Goal: Transaction & Acquisition: Purchase product/service

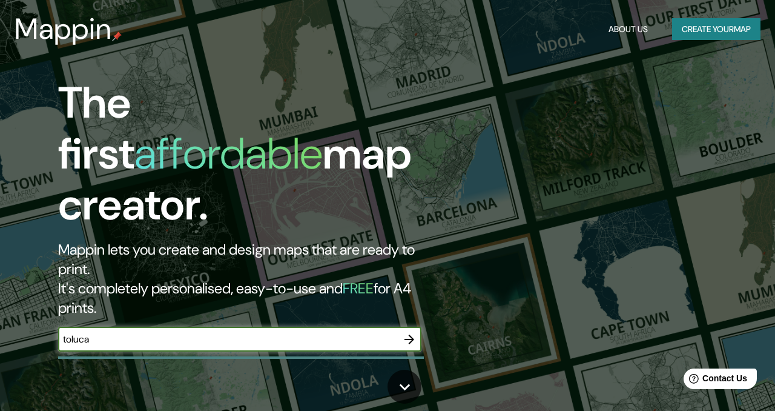
type input "toluca"
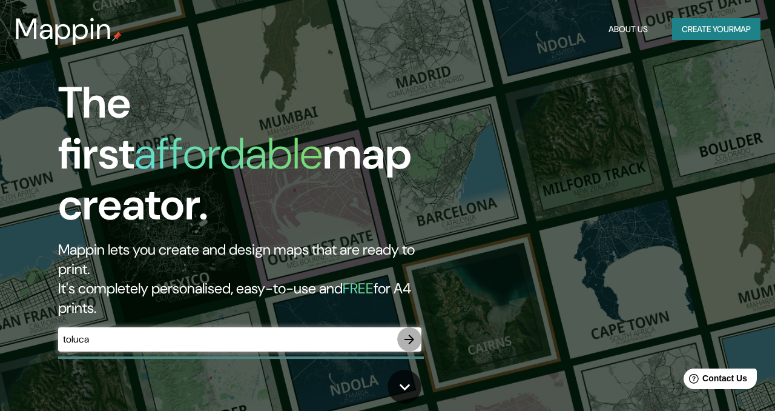
click at [409, 332] on icon "button" at bounding box center [409, 339] width 15 height 15
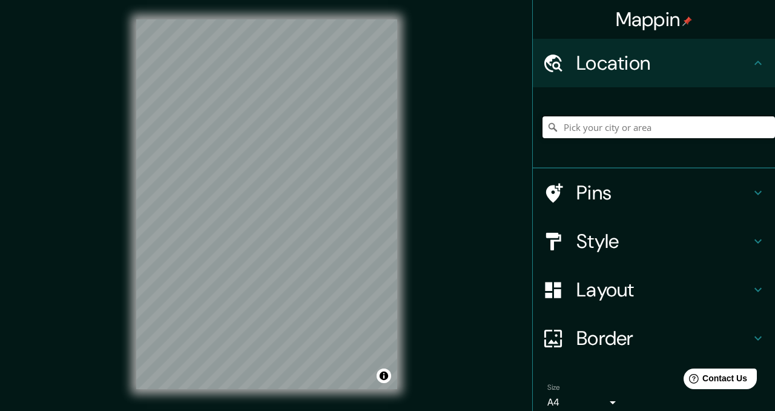
click at [595, 133] on input "Pick your city or area" at bounding box center [659, 127] width 233 height 22
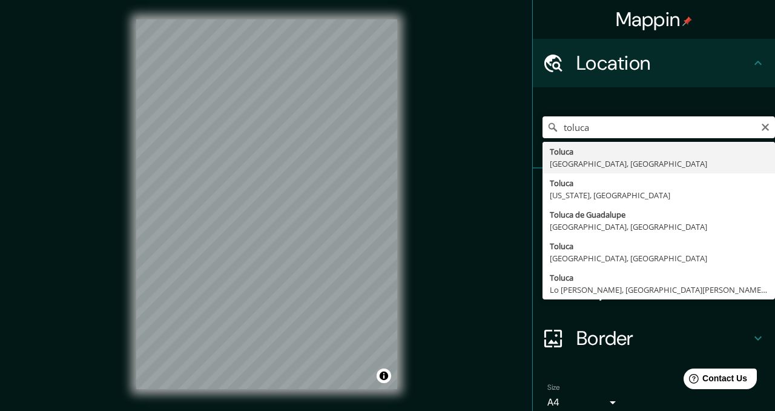
type input "Toluca, [GEOGRAPHIC_DATA], [GEOGRAPHIC_DATA]"
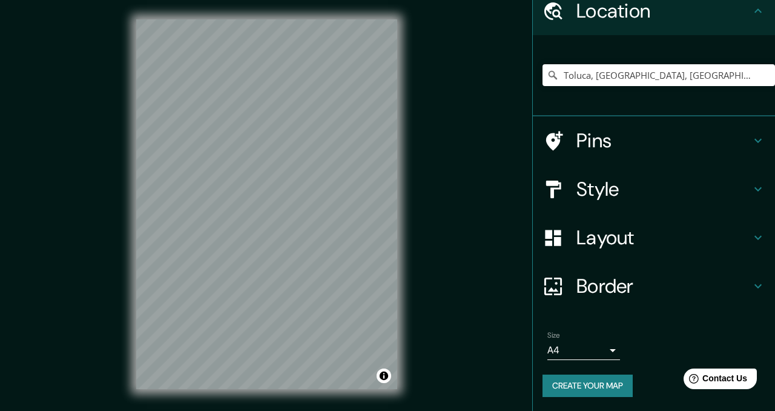
scroll to position [51, 0]
click at [632, 185] on h4 "Style" at bounding box center [664, 189] width 174 height 24
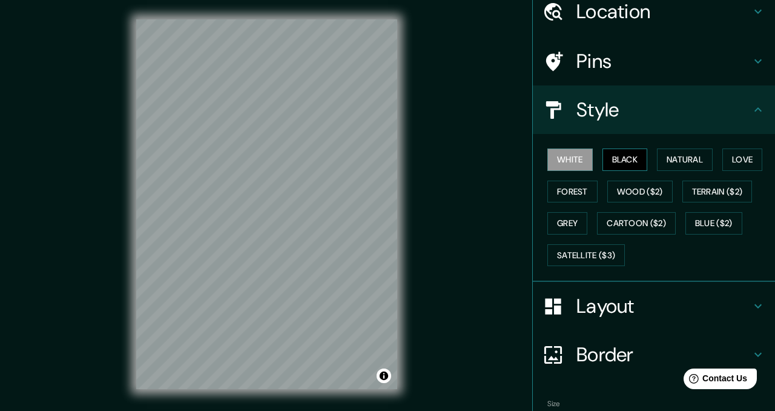
click at [641, 156] on button "Black" at bounding box center [625, 159] width 45 height 22
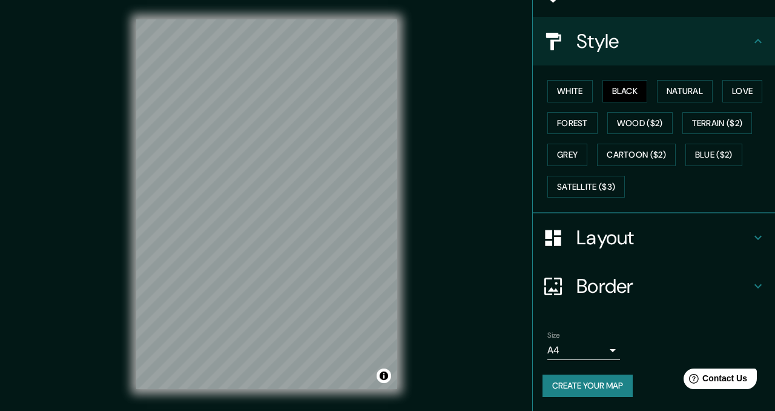
click at [597, 382] on button "Create your map" at bounding box center [588, 385] width 90 height 22
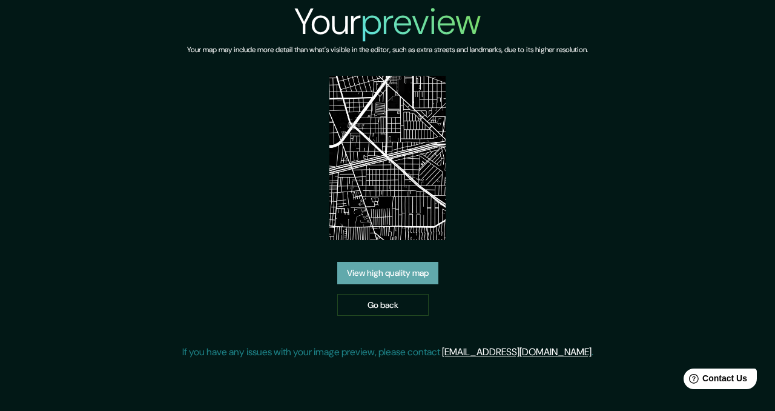
click at [408, 266] on link "View high quality map" at bounding box center [387, 273] width 101 height 22
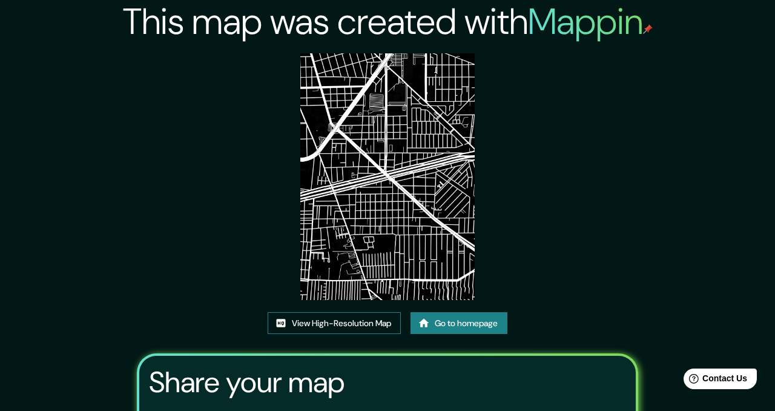
click at [340, 327] on link "View High-Resolution Map" at bounding box center [334, 323] width 133 height 22
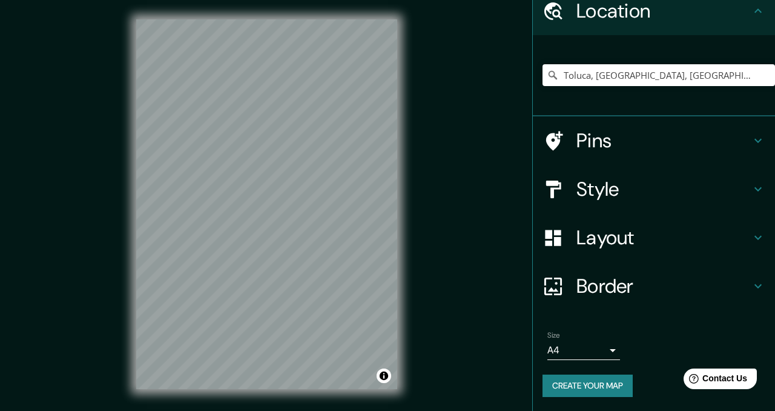
click at [606, 348] on body "Mappin Location Toluca, Estado de México, México Pins Style Layout Border Choos…" at bounding box center [387, 205] width 775 height 411
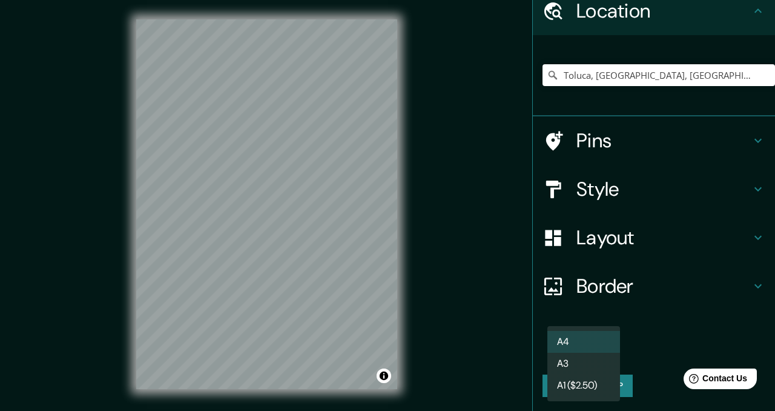
click at [663, 322] on div at bounding box center [387, 205] width 775 height 411
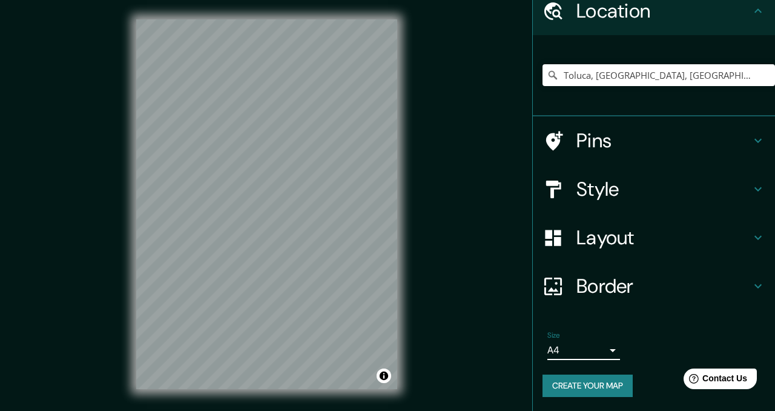
click at [593, 389] on button "Create your map" at bounding box center [588, 385] width 90 height 22
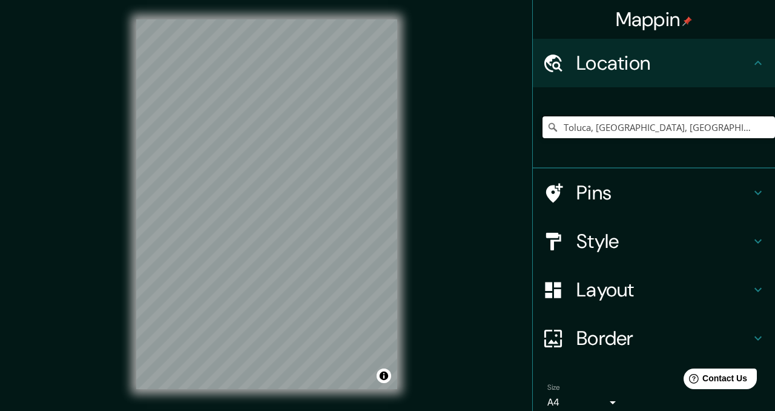
click at [672, 131] on input "Toluca, [GEOGRAPHIC_DATA], [GEOGRAPHIC_DATA]" at bounding box center [659, 127] width 233 height 22
drag, startPoint x: 706, startPoint y: 128, endPoint x: 480, endPoint y: 128, distance: 225.3
click at [485, 128] on div "Mappin Location [GEOGRAPHIC_DATA], [GEOGRAPHIC_DATA], [GEOGRAPHIC_DATA] Pins St…" at bounding box center [387, 214] width 775 height 428
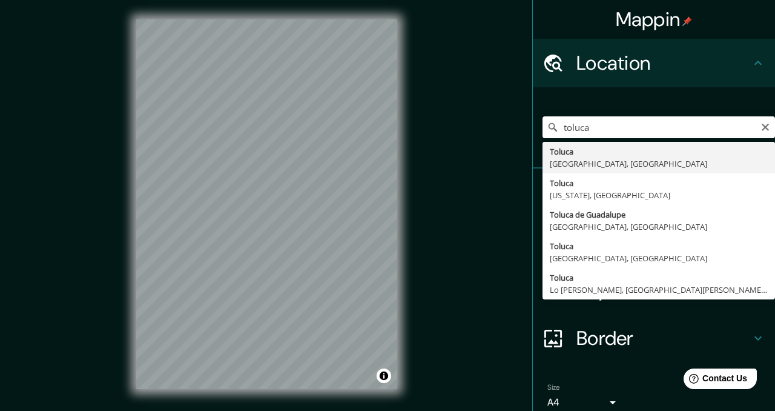
type input "Toluca, [GEOGRAPHIC_DATA], [GEOGRAPHIC_DATA]"
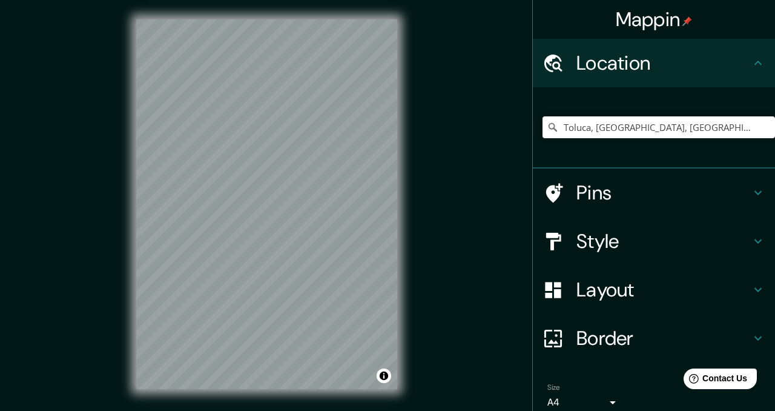
click at [409, 242] on div "© Mapbox © OpenStreetMap Improve this map" at bounding box center [267, 204] width 300 height 408
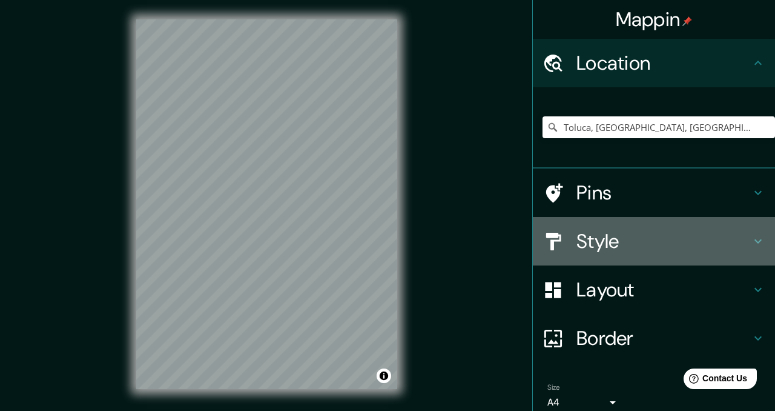
click at [614, 246] on h4 "Style" at bounding box center [664, 241] width 174 height 24
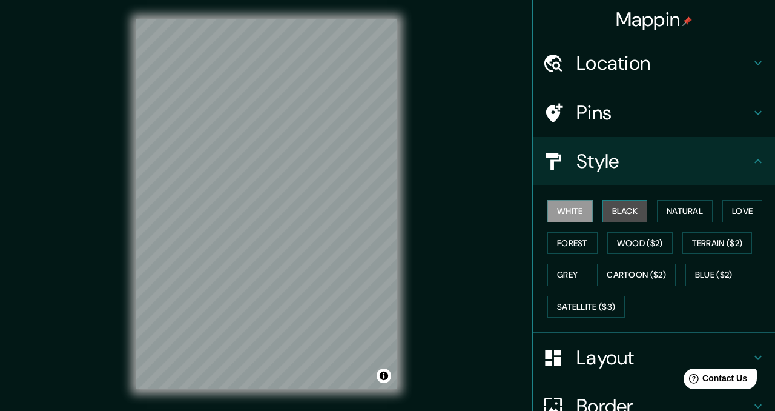
click at [632, 217] on button "Black" at bounding box center [625, 211] width 45 height 22
click at [583, 210] on button "White" at bounding box center [570, 211] width 45 height 22
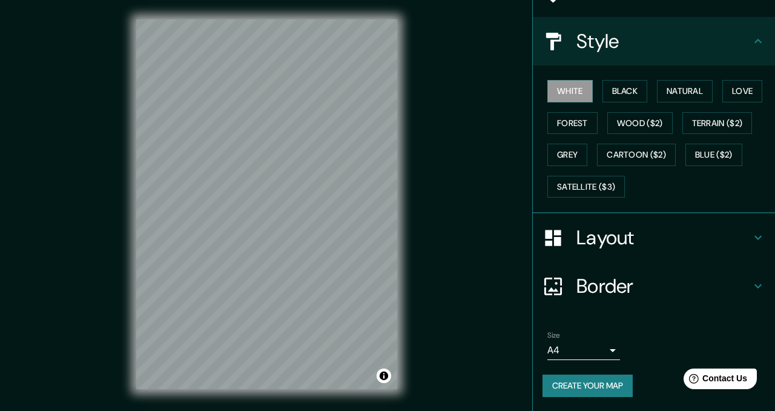
scroll to position [119, 0]
click at [613, 388] on button "Create your map" at bounding box center [588, 386] width 90 height 22
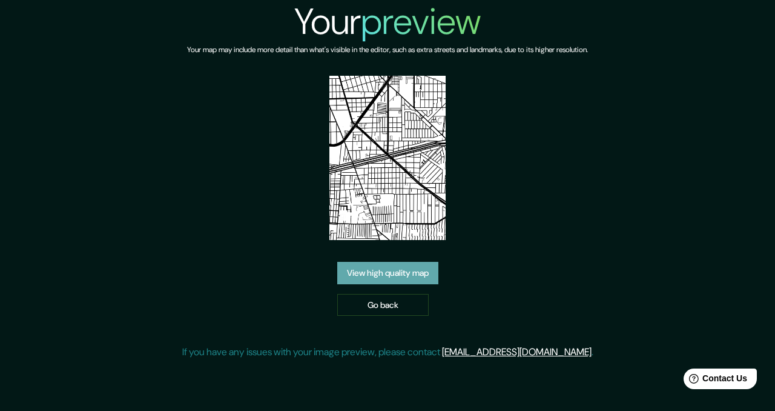
click at [410, 277] on link "View high quality map" at bounding box center [387, 273] width 101 height 22
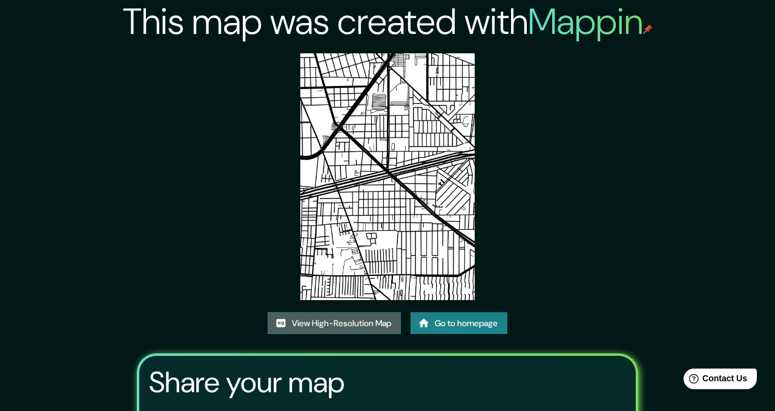
click at [289, 324] on link "View High-Resolution Map" at bounding box center [334, 323] width 133 height 22
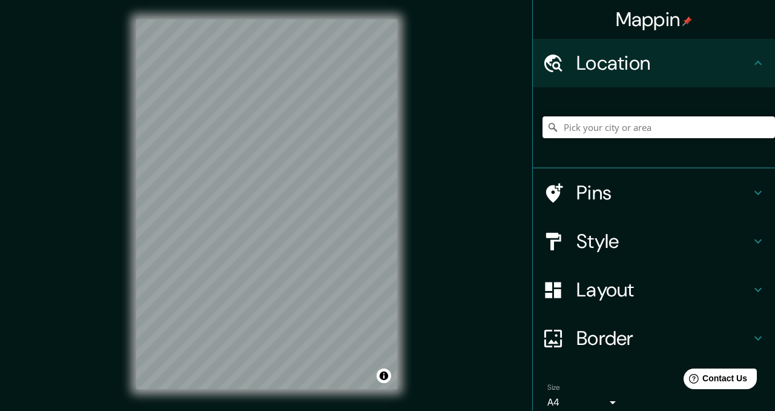
click at [651, 127] on input "Pick your city or area" at bounding box center [659, 127] width 233 height 22
type input "Toluca, [GEOGRAPHIC_DATA], [GEOGRAPHIC_DATA]"
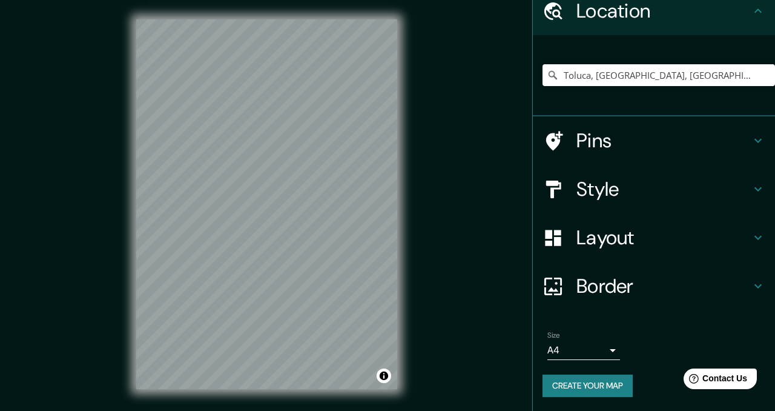
click at [656, 254] on div "Layout" at bounding box center [654, 237] width 242 height 48
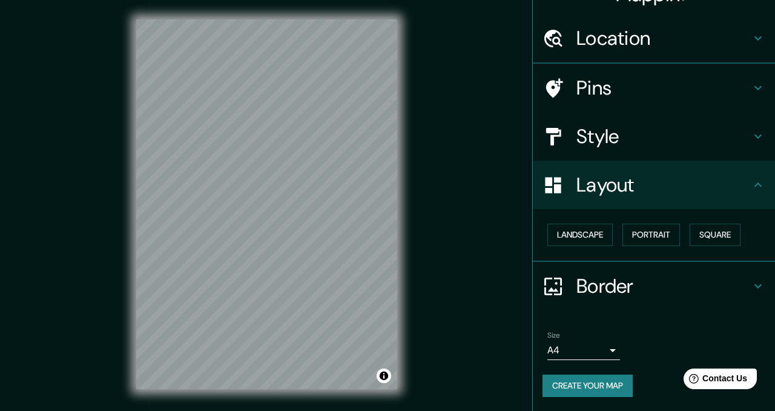
scroll to position [25, 0]
click at [655, 242] on button "Portrait" at bounding box center [652, 234] width 58 height 22
click at [655, 236] on button "Portrait" at bounding box center [652, 234] width 58 height 22
click at [584, 238] on button "Landscape" at bounding box center [580, 234] width 65 height 22
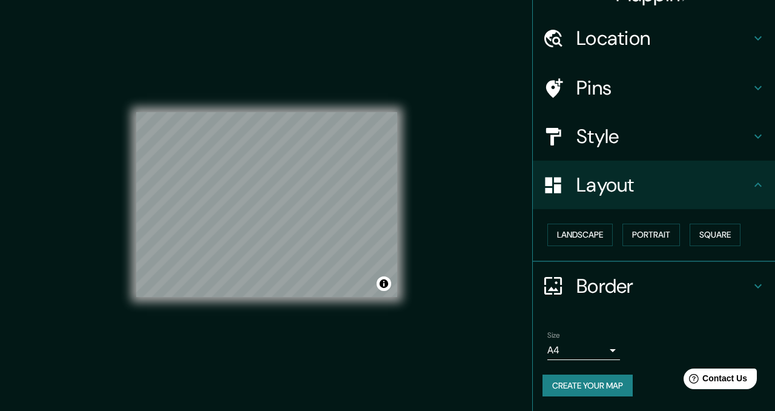
click at [612, 139] on h4 "Style" at bounding box center [664, 136] width 174 height 24
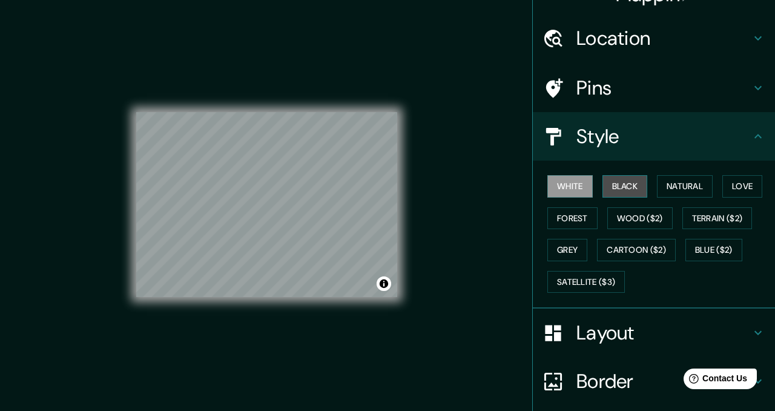
click at [627, 181] on button "Black" at bounding box center [625, 186] width 45 height 22
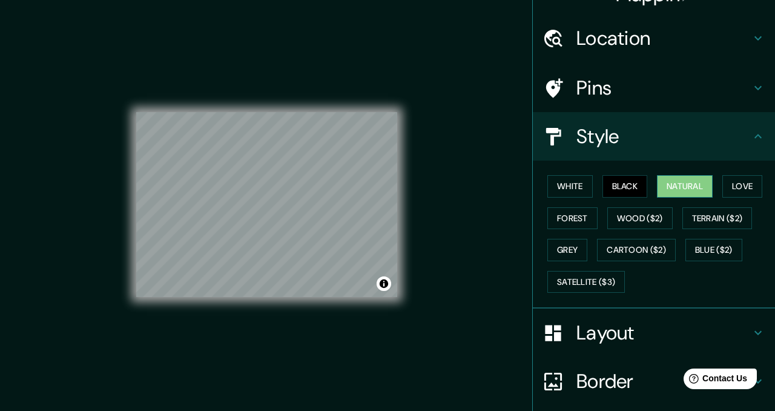
click at [678, 185] on button "Natural" at bounding box center [685, 186] width 56 height 22
click at [575, 253] on button "Grey" at bounding box center [568, 250] width 40 height 22
click at [638, 182] on button "Black" at bounding box center [625, 186] width 45 height 22
click at [578, 182] on button "White" at bounding box center [570, 186] width 45 height 22
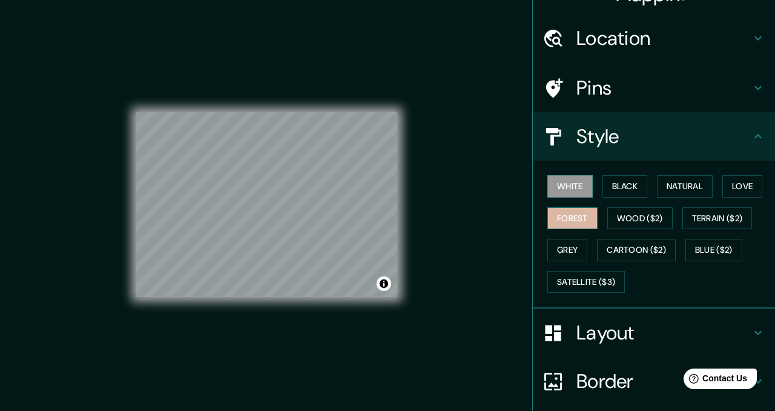
click at [572, 217] on button "Forest" at bounding box center [573, 218] width 50 height 22
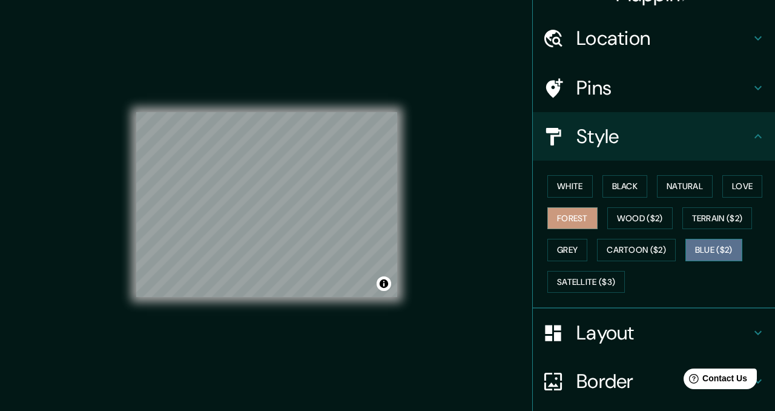
click at [741, 252] on button "Blue ($2)" at bounding box center [714, 250] width 57 height 22
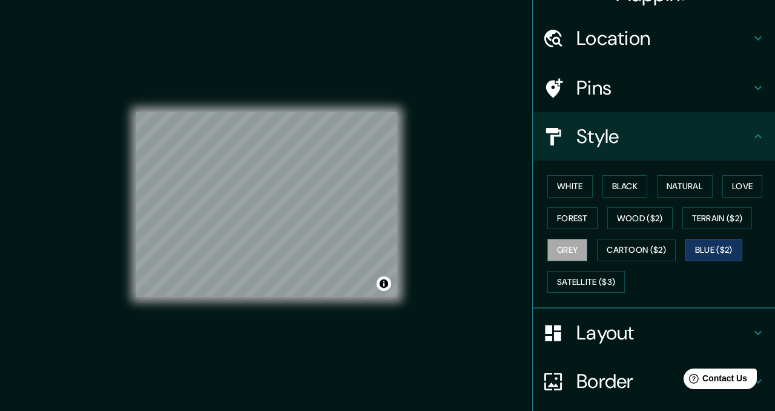
click at [583, 249] on button "Grey" at bounding box center [568, 250] width 40 height 22
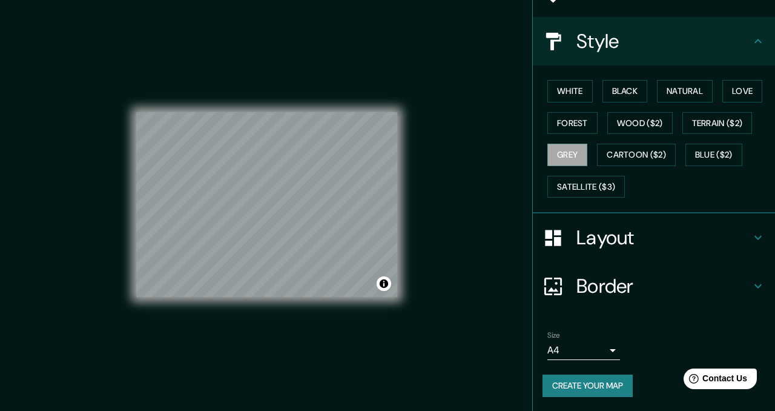
click at [619, 377] on button "Create your map" at bounding box center [588, 385] width 90 height 22
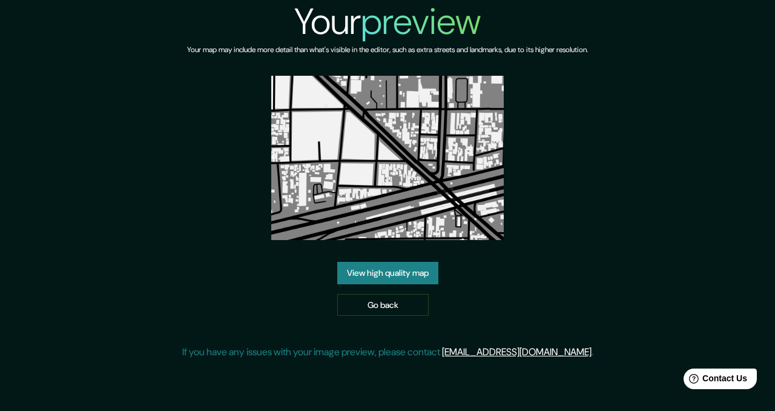
click at [413, 268] on link "View high quality map" at bounding box center [387, 273] width 101 height 22
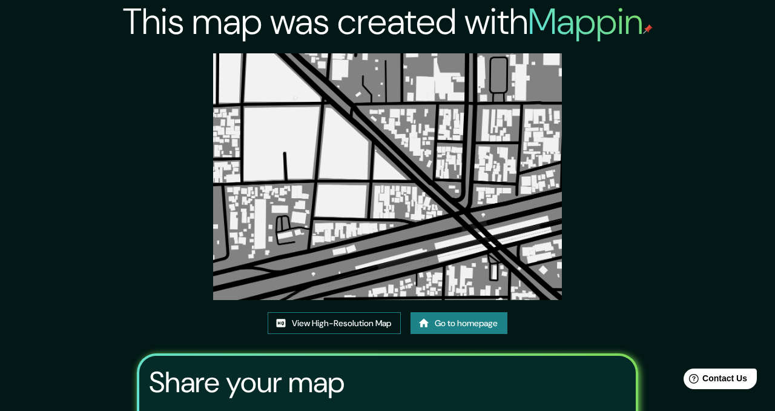
click at [302, 320] on link "View High-Resolution Map" at bounding box center [334, 323] width 133 height 22
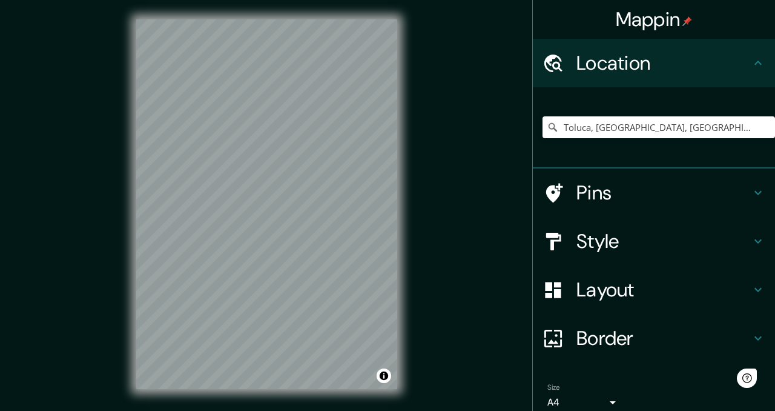
click at [729, 115] on div "Toluca, [GEOGRAPHIC_DATA], [GEOGRAPHIC_DATA]" at bounding box center [659, 127] width 233 height 61
drag, startPoint x: 711, startPoint y: 131, endPoint x: 497, endPoint y: 141, distance: 214.6
click at [506, 139] on div "Mappin Location [GEOGRAPHIC_DATA], [GEOGRAPHIC_DATA], [GEOGRAPHIC_DATA] Pins St…" at bounding box center [387, 214] width 775 height 428
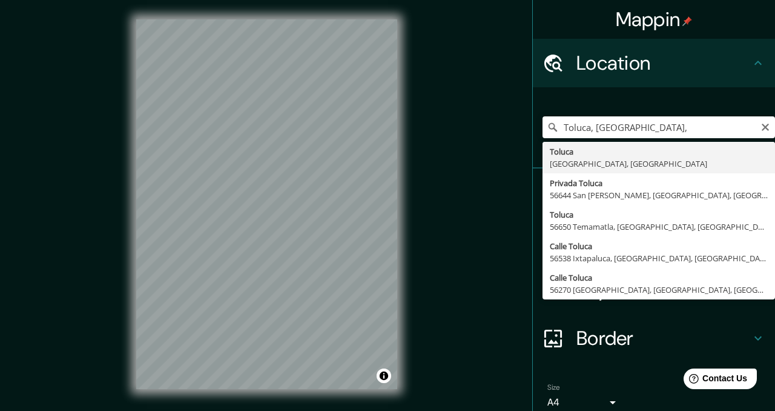
type input "Toluca, [GEOGRAPHIC_DATA], [GEOGRAPHIC_DATA]"
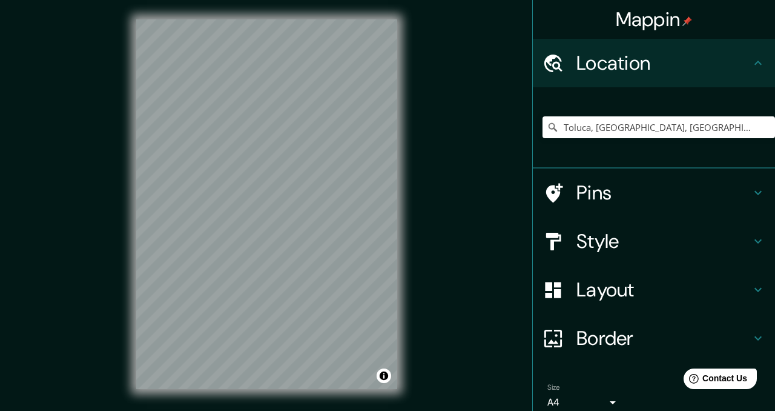
click at [427, 107] on div "Mappin Location [GEOGRAPHIC_DATA], [GEOGRAPHIC_DATA], [GEOGRAPHIC_DATA] Pins St…" at bounding box center [387, 214] width 775 height 428
click at [621, 236] on h4 "Style" at bounding box center [664, 241] width 174 height 24
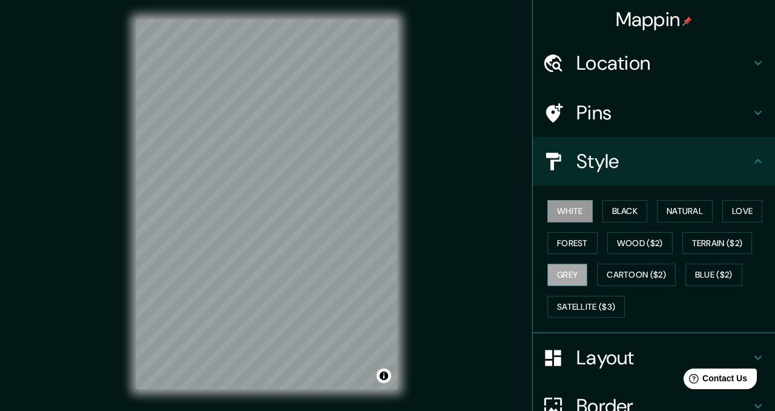
click at [562, 271] on button "Grey" at bounding box center [568, 274] width 40 height 22
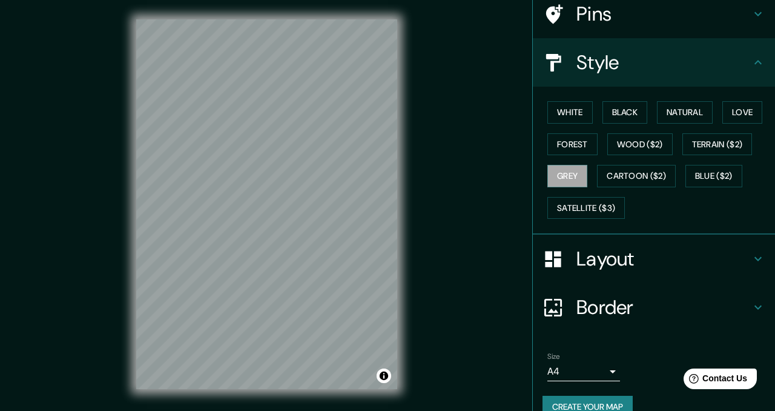
click at [635, 273] on div "Layout" at bounding box center [654, 258] width 242 height 48
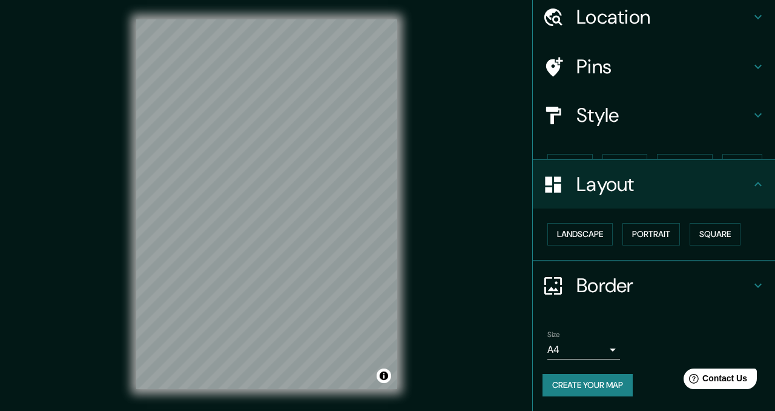
scroll to position [25, 0]
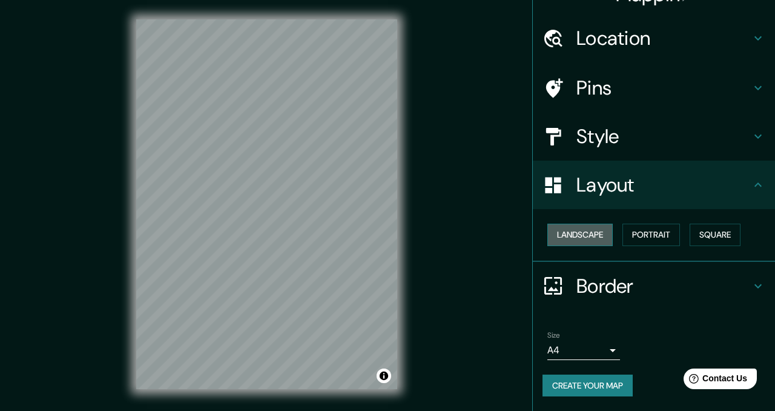
click at [591, 232] on button "Landscape" at bounding box center [580, 234] width 65 height 22
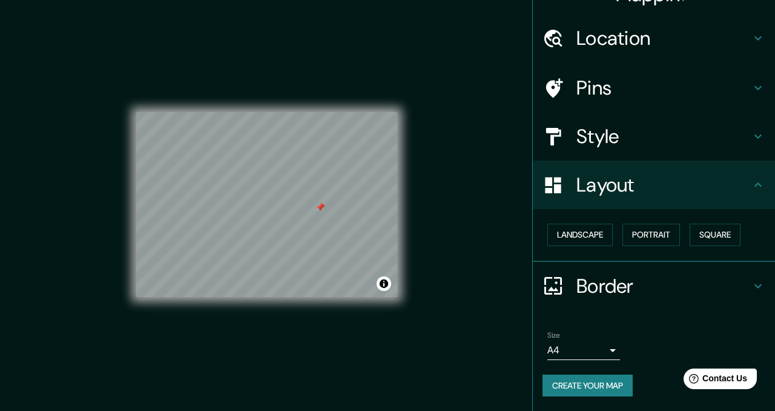
click at [617, 101] on div "Pins" at bounding box center [654, 88] width 242 height 48
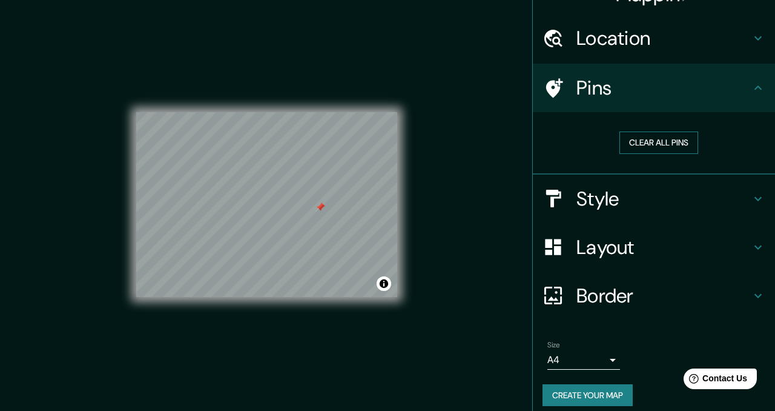
click at [653, 141] on button "Clear all pins" at bounding box center [659, 142] width 79 height 22
click at [615, 401] on button "Create your map" at bounding box center [588, 395] width 90 height 22
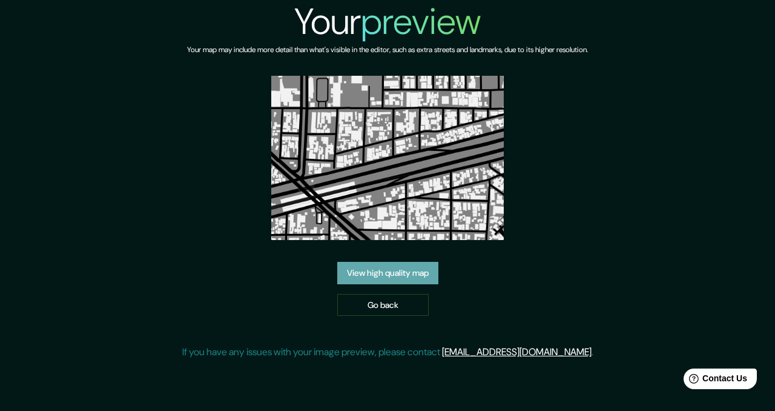
click at [394, 276] on link "View high quality map" at bounding box center [387, 273] width 101 height 22
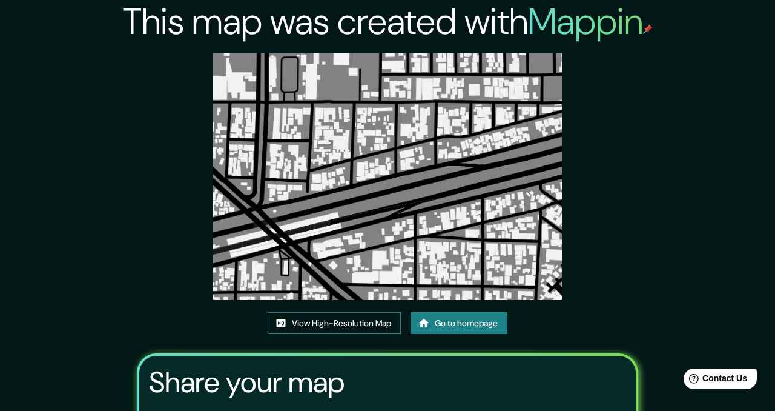
click at [346, 328] on link "View High-Resolution Map" at bounding box center [334, 323] width 133 height 22
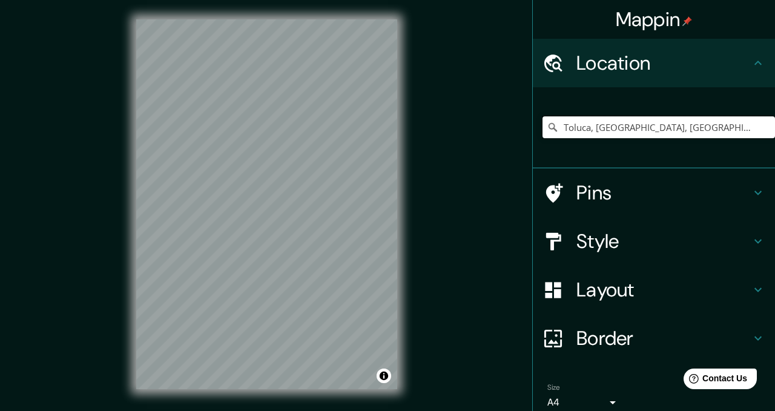
click at [721, 122] on input "Toluca, [GEOGRAPHIC_DATA], [GEOGRAPHIC_DATA]" at bounding box center [659, 127] width 233 height 22
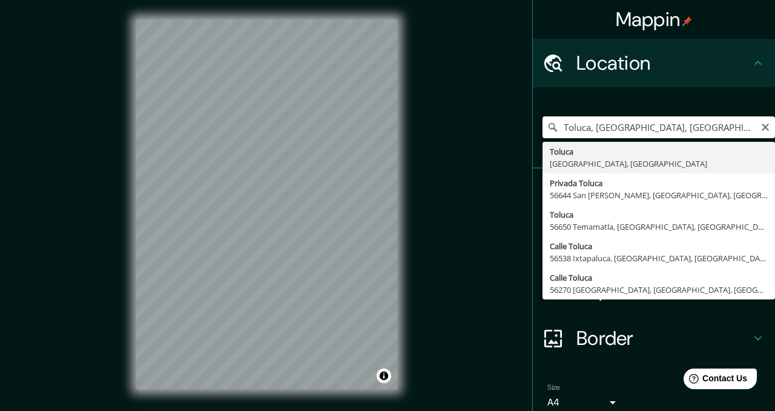
type input "Toluca, Estado de México, México"
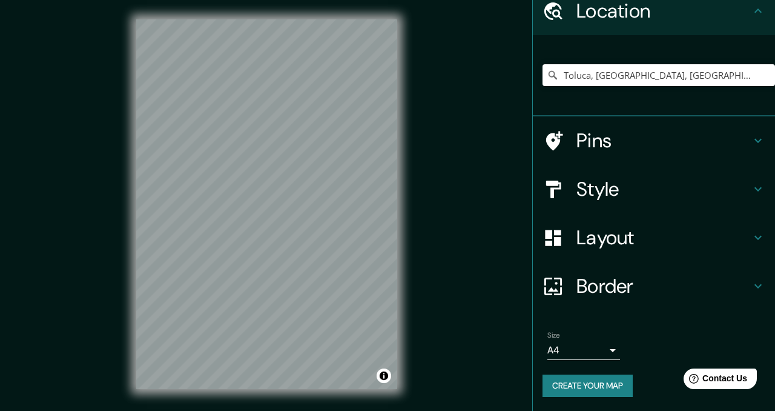
click at [664, 288] on h4 "Border" at bounding box center [664, 286] width 174 height 24
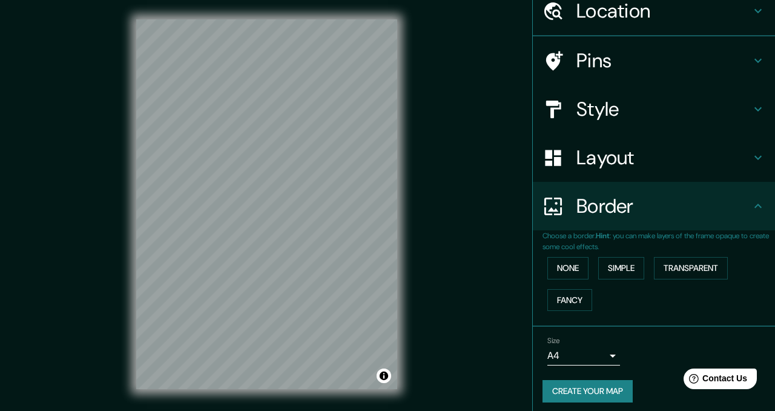
scroll to position [52, 0]
click at [627, 263] on button "Simple" at bounding box center [621, 268] width 46 height 22
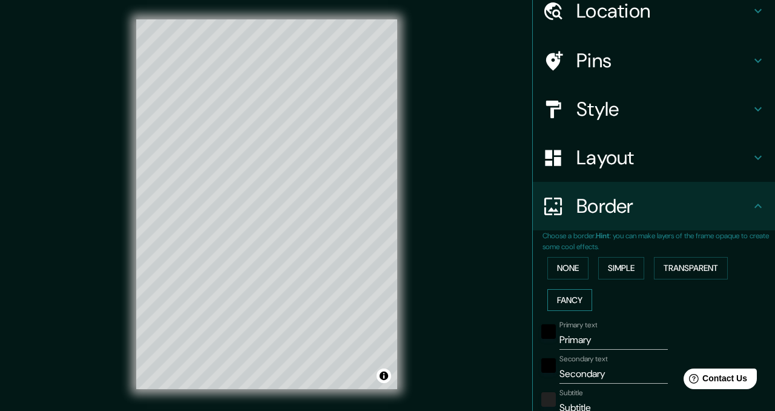
click at [574, 297] on button "Fancy" at bounding box center [570, 300] width 45 height 22
click at [572, 271] on button "None" at bounding box center [568, 268] width 41 height 22
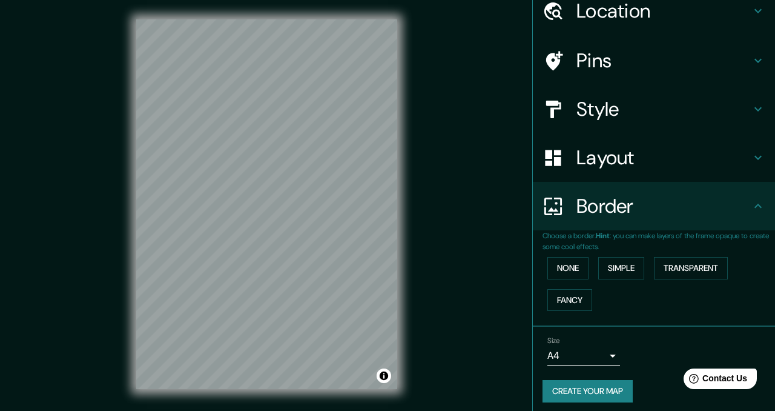
click at [573, 161] on div at bounding box center [560, 157] width 34 height 21
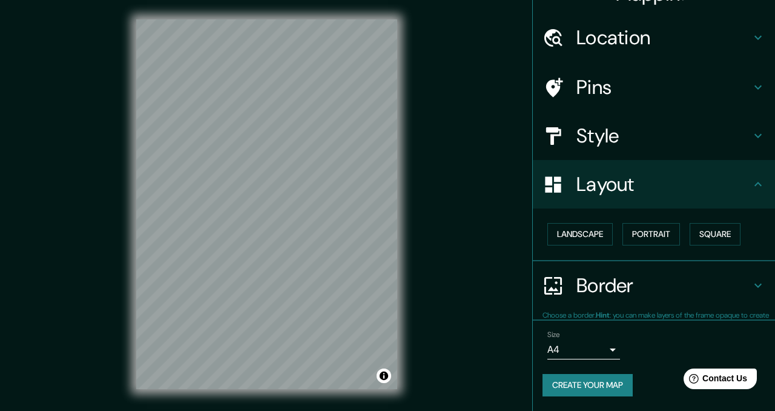
scroll to position [25, 0]
click at [584, 240] on button "Landscape" at bounding box center [580, 234] width 65 height 22
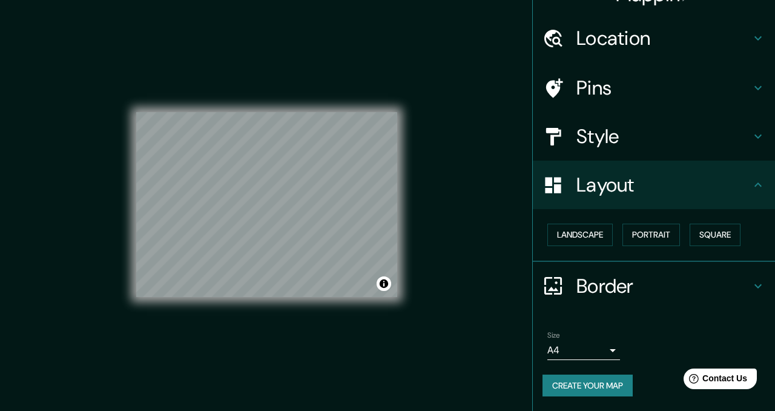
scroll to position [17, 0]
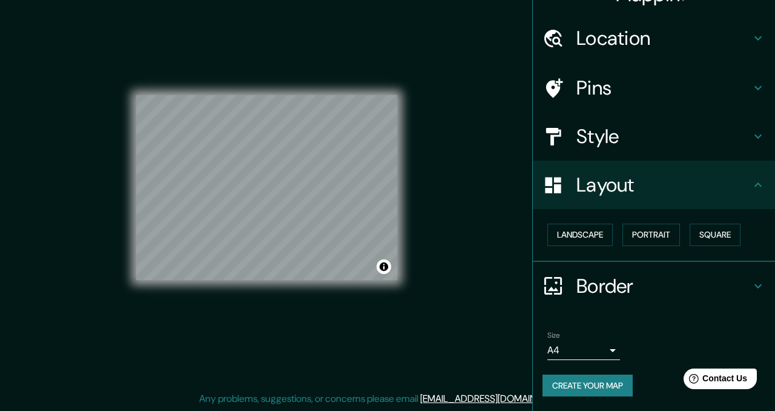
click at [616, 113] on div "Style" at bounding box center [654, 136] width 242 height 48
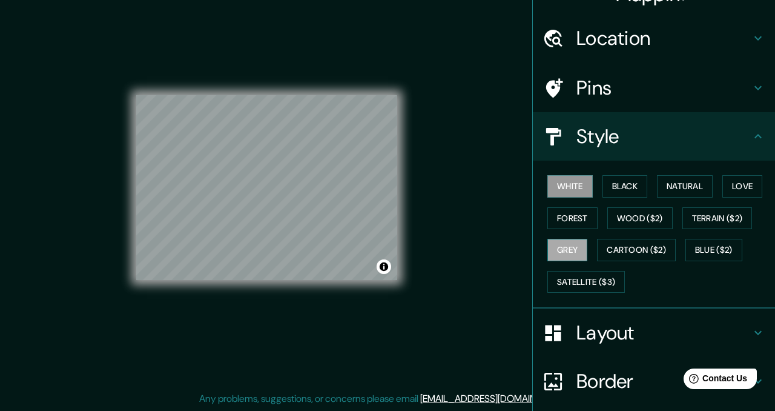
click at [572, 249] on button "Grey" at bounding box center [568, 250] width 40 height 22
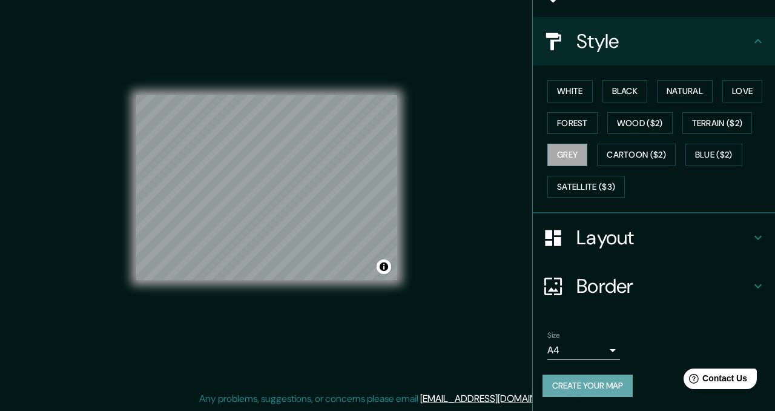
click at [587, 392] on button "Create your map" at bounding box center [588, 385] width 90 height 22
click at [603, 383] on button "Create your map" at bounding box center [588, 385] width 90 height 22
click at [595, 396] on div "Size A4 single Create your map" at bounding box center [654, 366] width 223 height 81
click at [607, 389] on button "Create your map" at bounding box center [588, 385] width 90 height 22
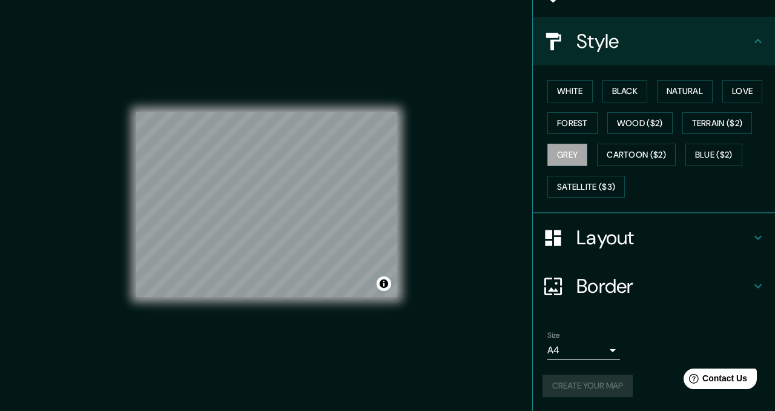
scroll to position [17, 0]
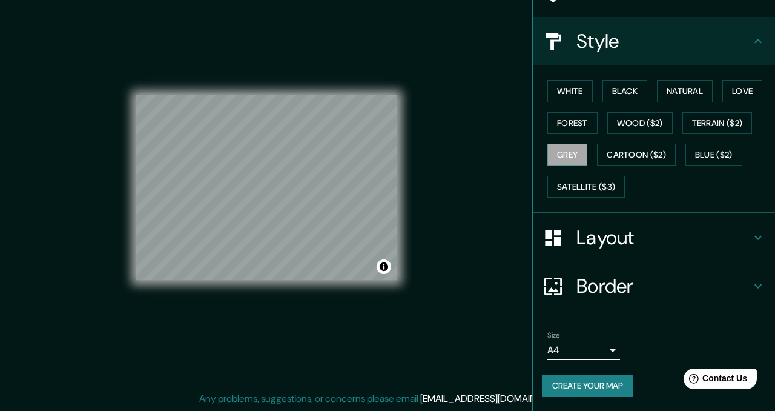
click at [616, 385] on button "Create your map" at bounding box center [588, 385] width 90 height 22
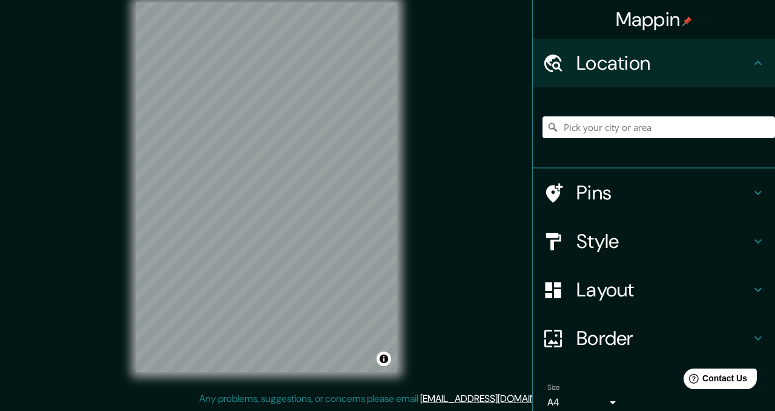
click at [599, 297] on h4 "Layout" at bounding box center [664, 289] width 174 height 24
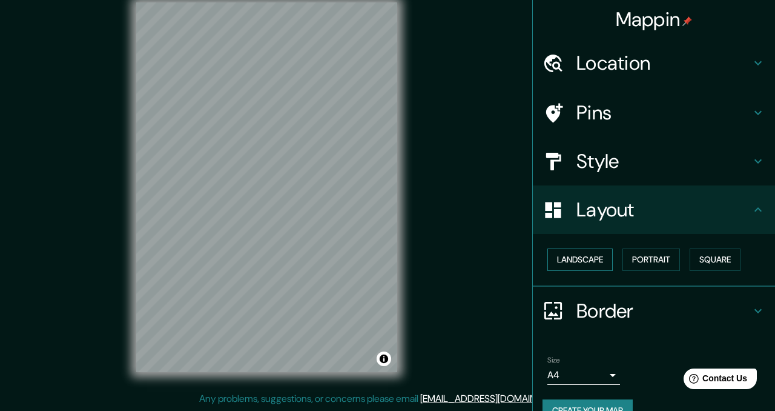
click at [586, 260] on button "Landscape" at bounding box center [580, 259] width 65 height 22
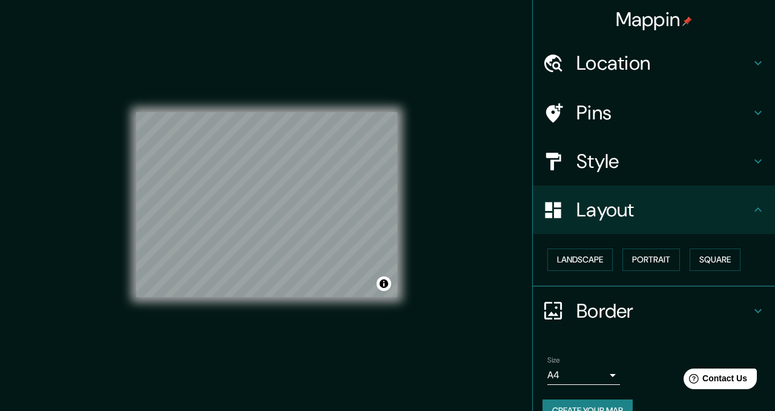
click at [624, 77] on div "Location" at bounding box center [654, 63] width 242 height 48
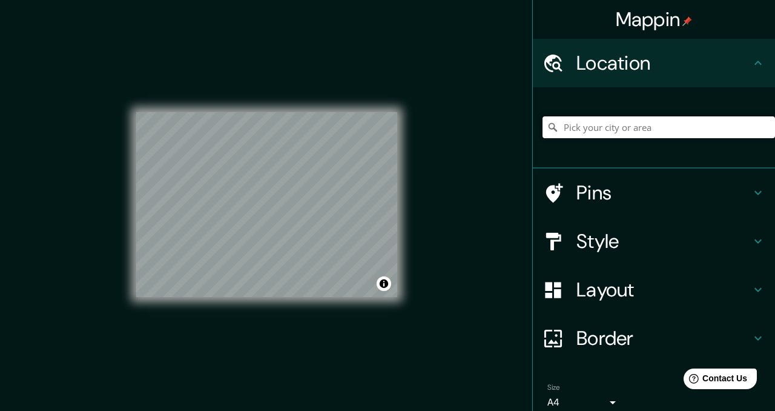
click at [607, 125] on input "Pick your city or area" at bounding box center [659, 127] width 233 height 22
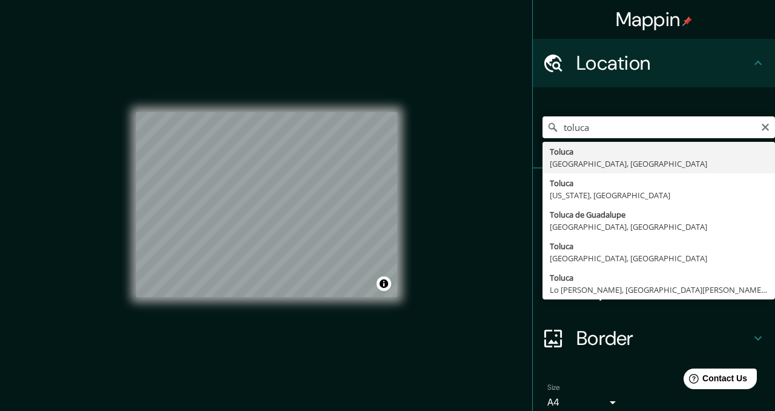
type input "Toluca, Estado de México, México"
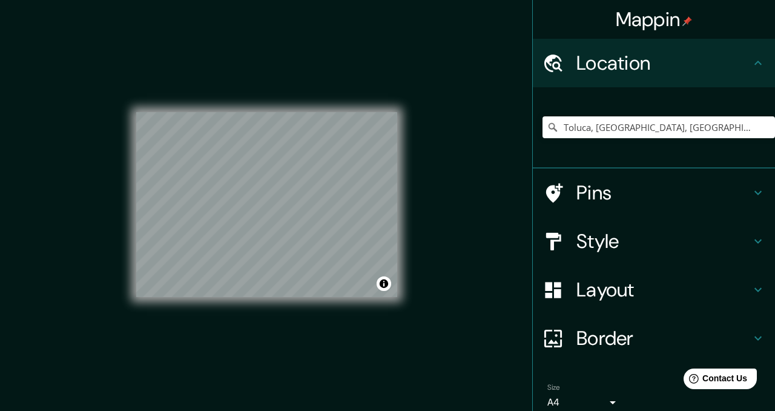
click at [614, 242] on h4 "Style" at bounding box center [664, 241] width 174 height 24
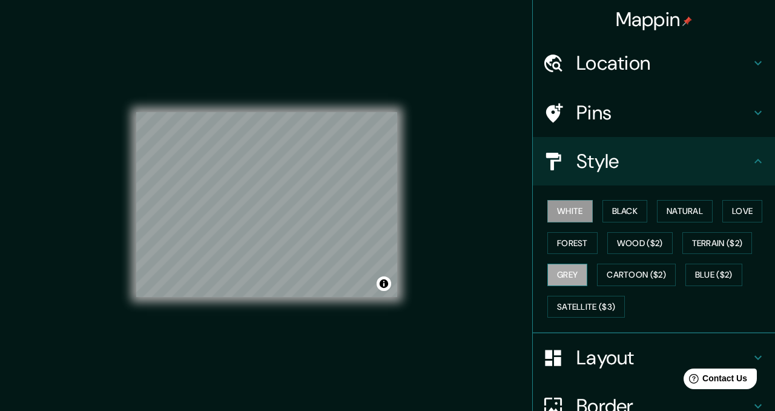
click at [572, 274] on button "Grey" at bounding box center [568, 274] width 40 height 22
click at [471, 234] on div "Mappin Location Toluca, Estado de México, México Pins Style White Black Natural…" at bounding box center [387, 214] width 775 height 428
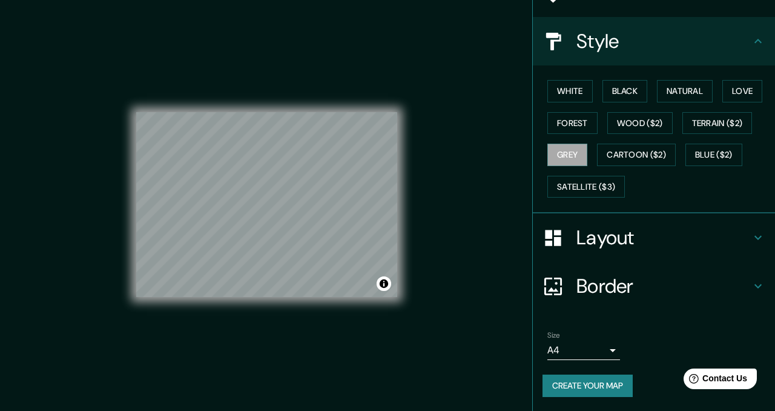
click at [618, 388] on button "Create your map" at bounding box center [588, 385] width 90 height 22
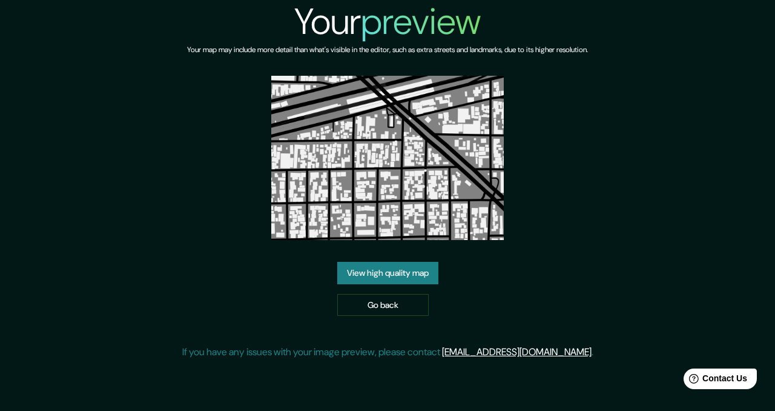
click at [400, 279] on link "View high quality map" at bounding box center [387, 273] width 101 height 22
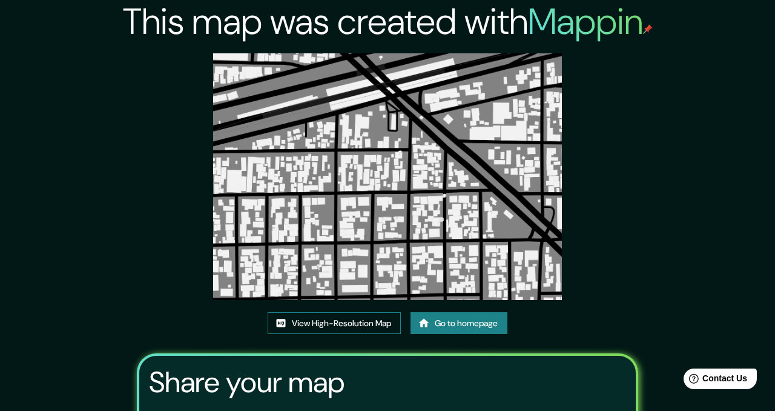
click at [362, 326] on link "View High-Resolution Map" at bounding box center [334, 323] width 133 height 22
